Goal: Navigation & Orientation: Go to known website

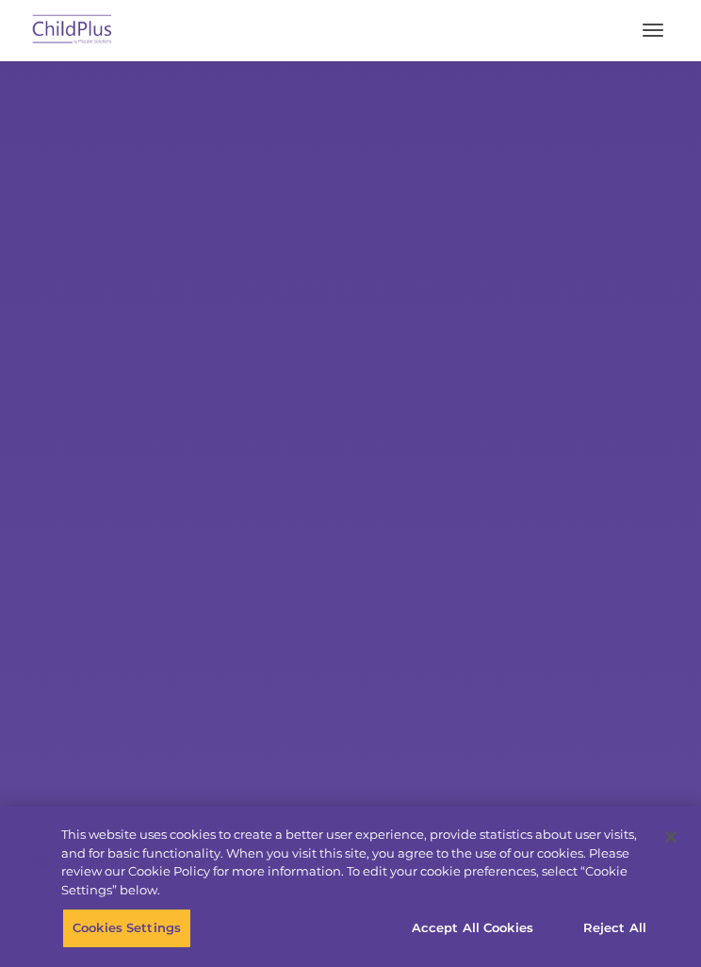
select select "MEDIUM"
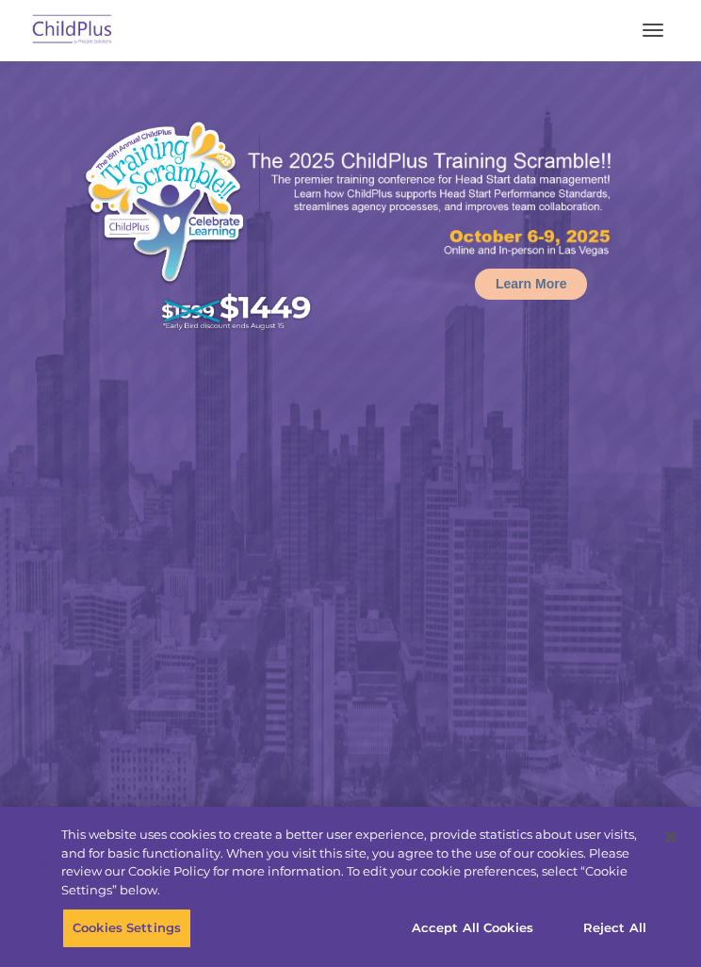
select select "MEDIUM"
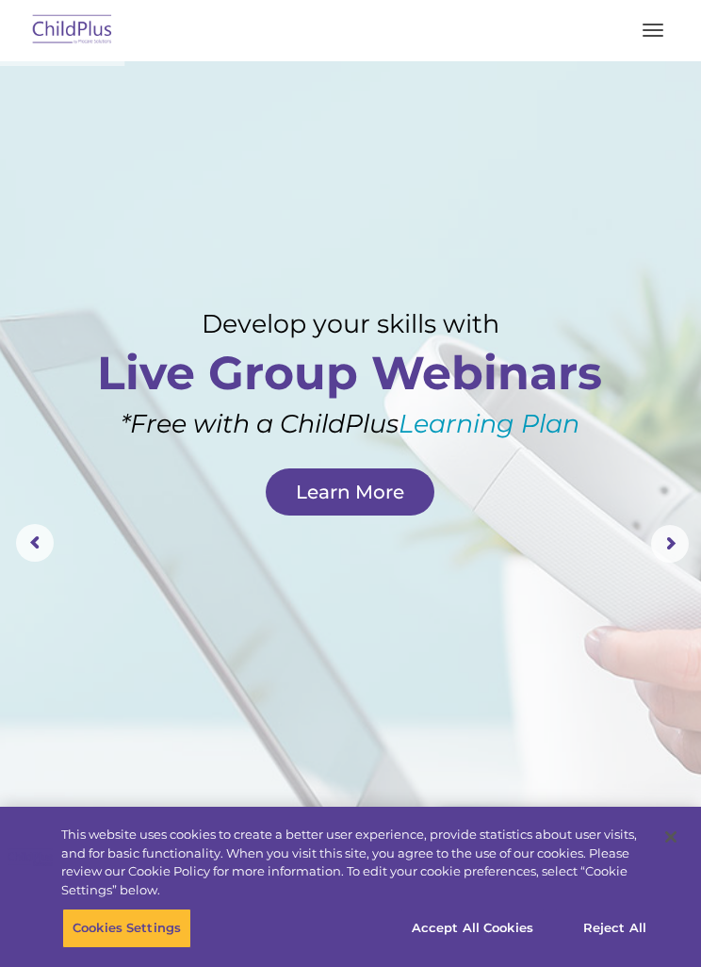
click at [655, 17] on button "button" at bounding box center [653, 30] width 40 height 30
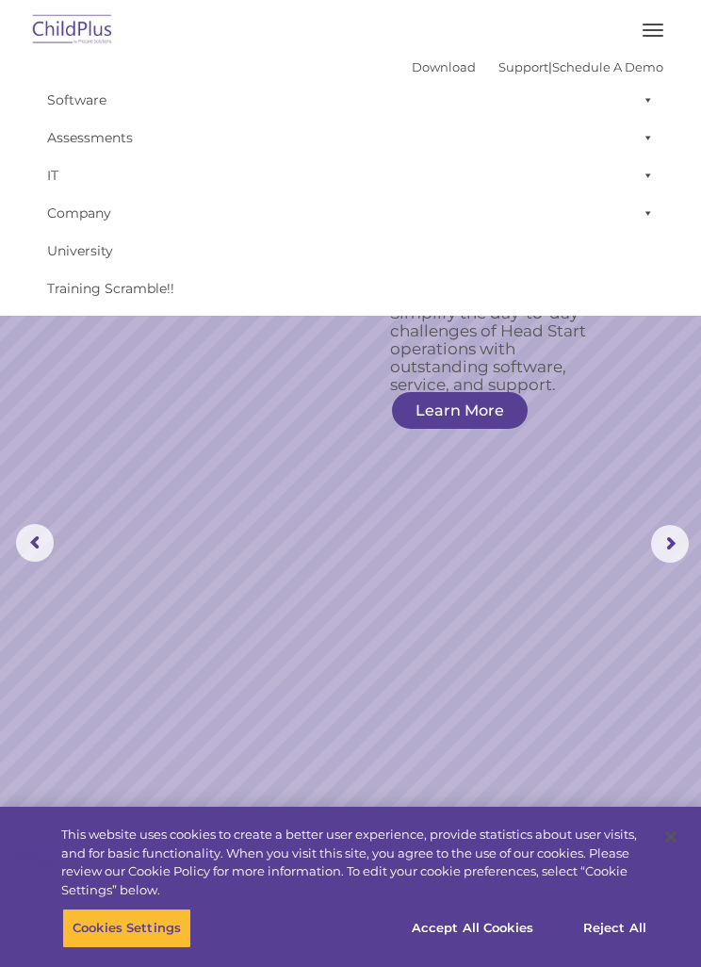
click at [653, 24] on span "button" at bounding box center [653, 25] width 21 height 2
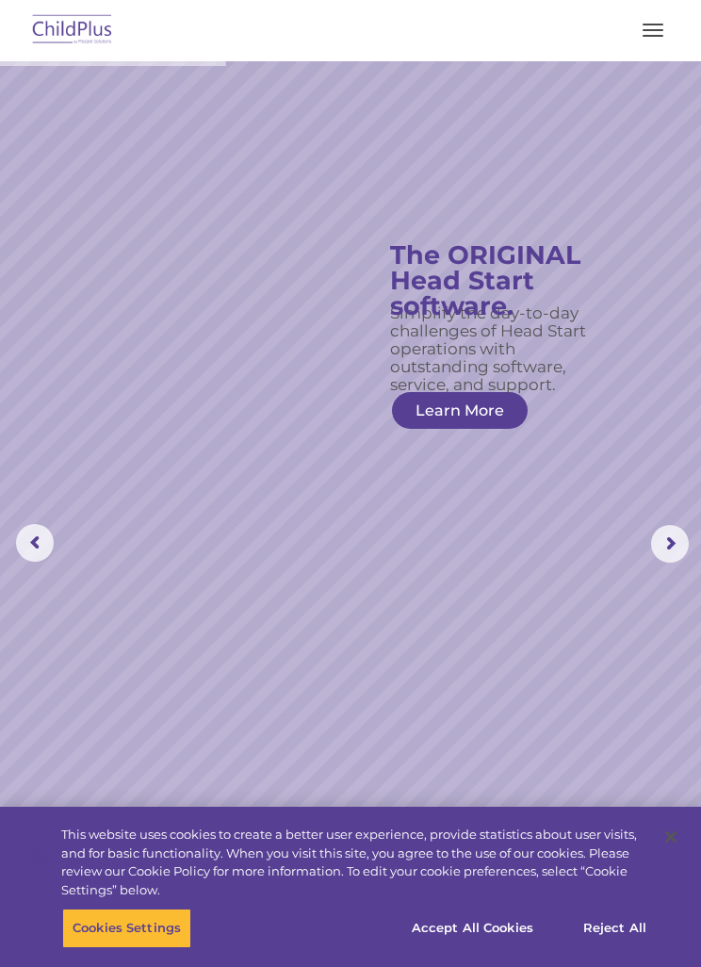
click at [653, 26] on button "button" at bounding box center [653, 30] width 40 height 30
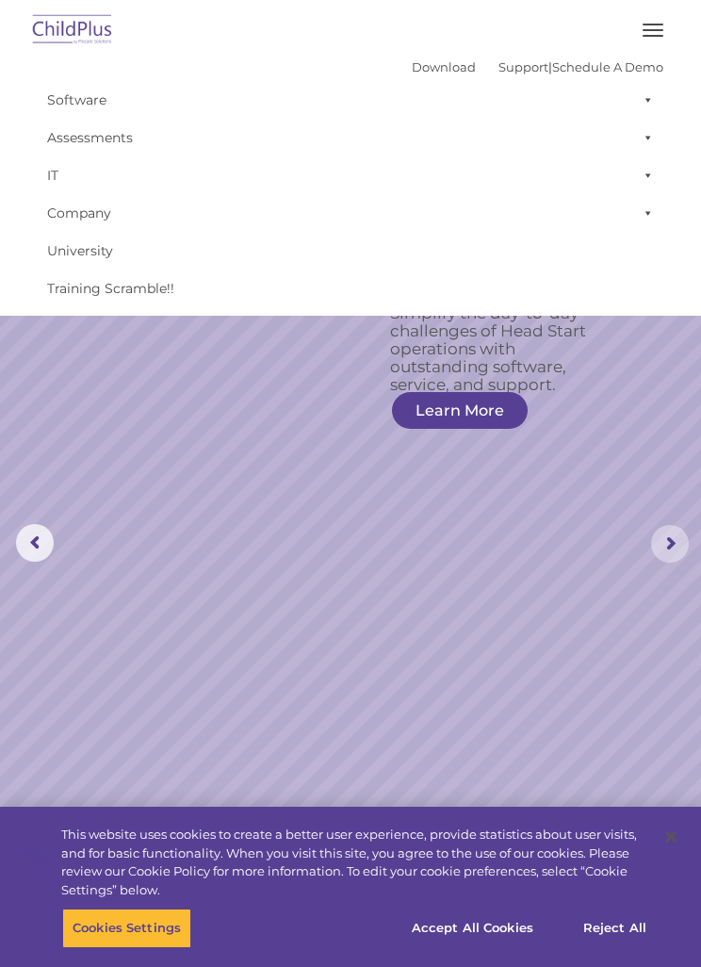
click at [676, 533] on rs-arrow at bounding box center [670, 544] width 38 height 38
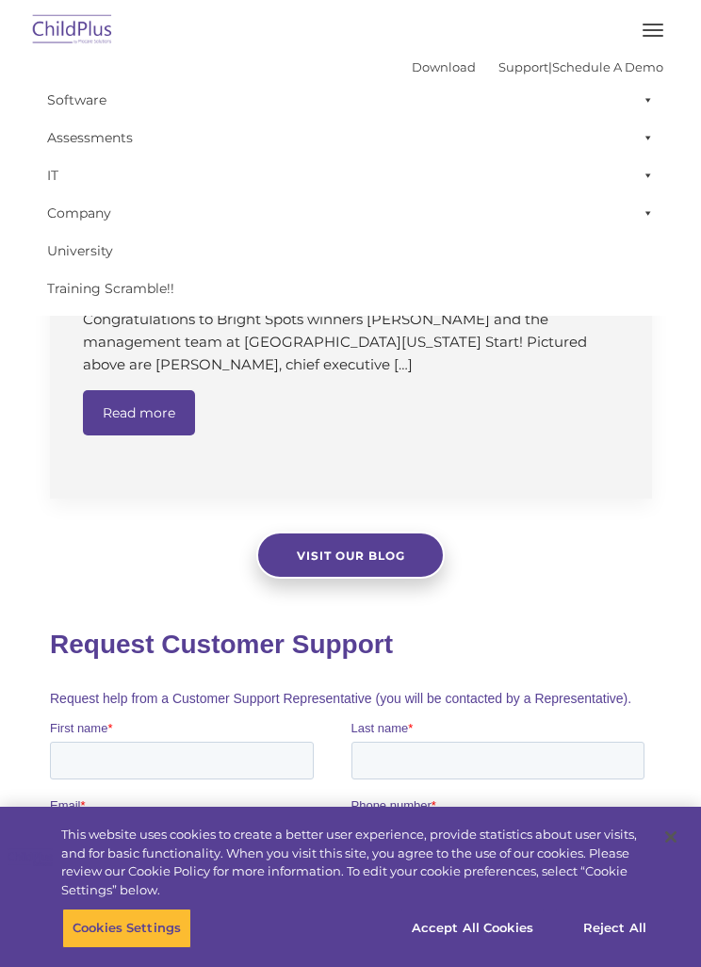
scroll to position [2639, 0]
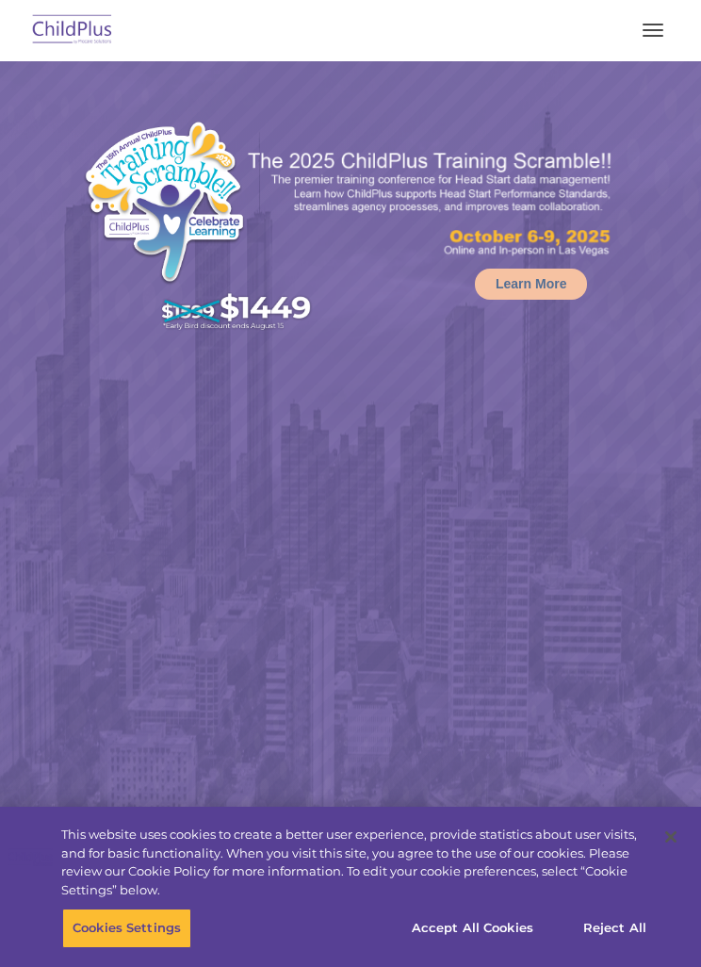
select select "MEDIUM"
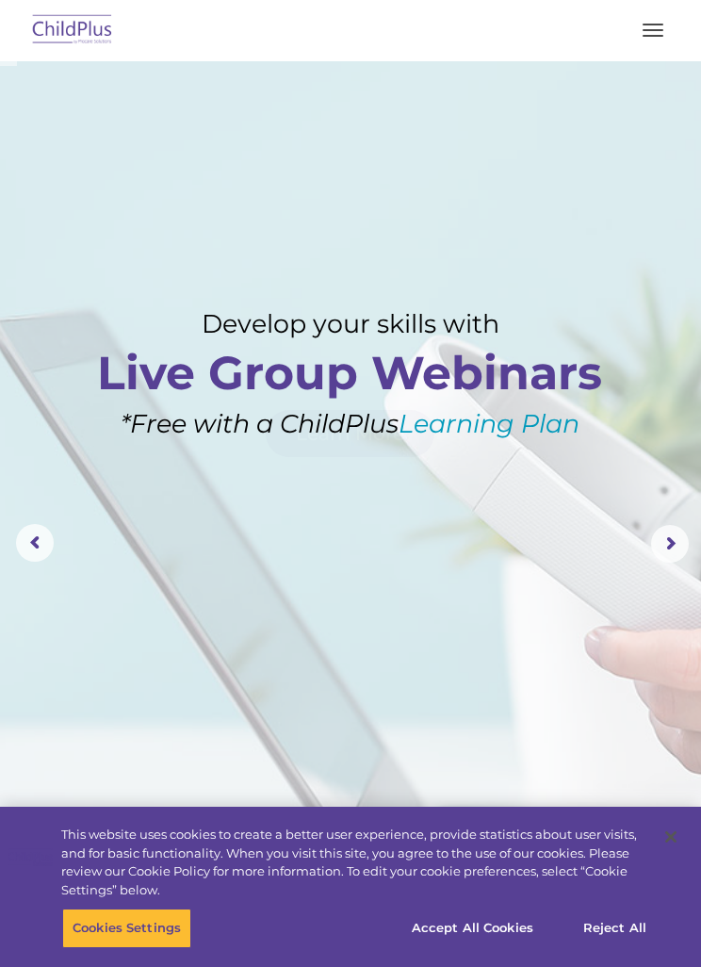
click at [661, 33] on button "button" at bounding box center [653, 30] width 40 height 30
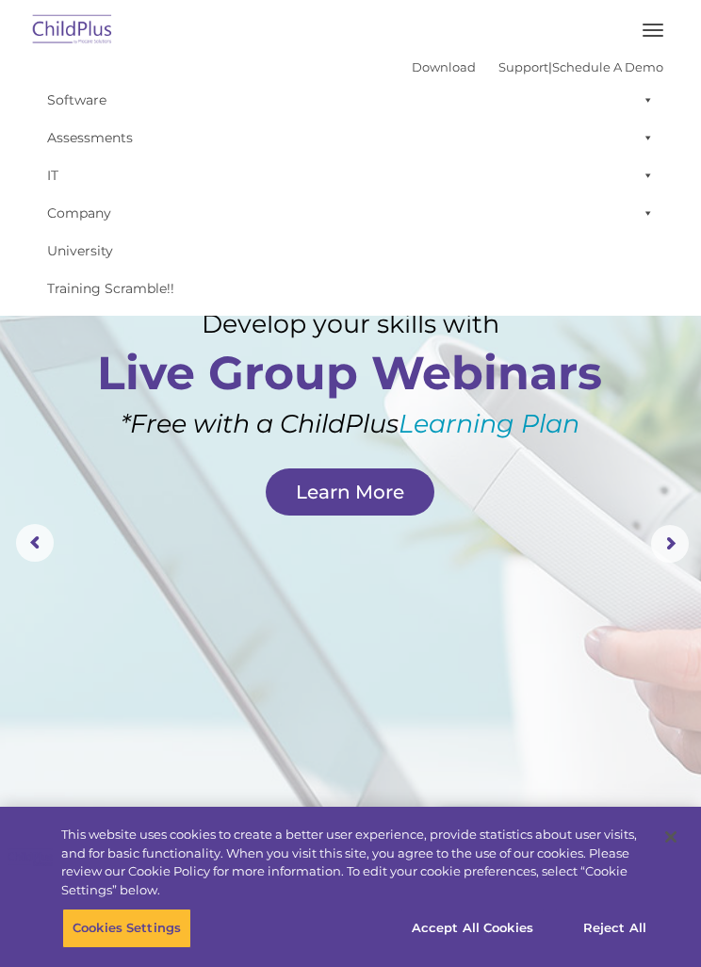
click at [97, 32] on img at bounding box center [72, 30] width 89 height 44
